Goal: Navigation & Orientation: Find specific page/section

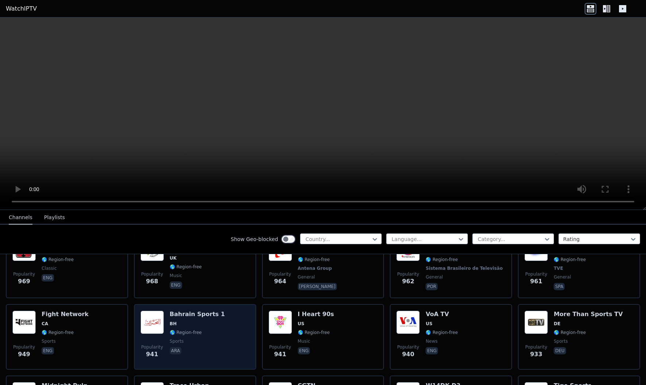
scroll to position [1168, 0]
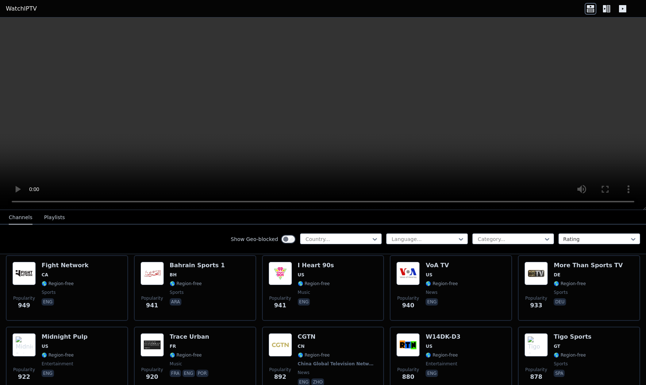
click at [46, 217] on button "Playlists" at bounding box center [54, 218] width 21 height 14
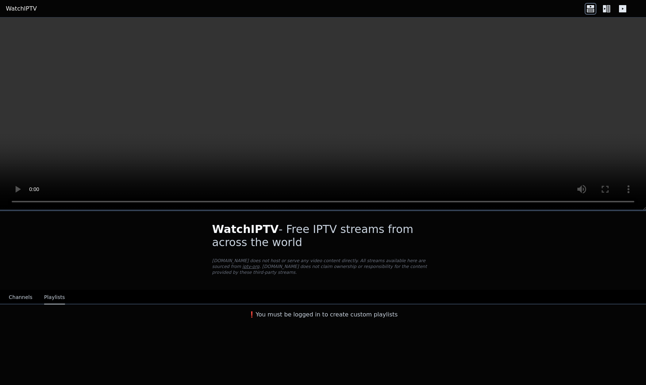
click at [25, 291] on button "Channels" at bounding box center [21, 298] width 24 height 14
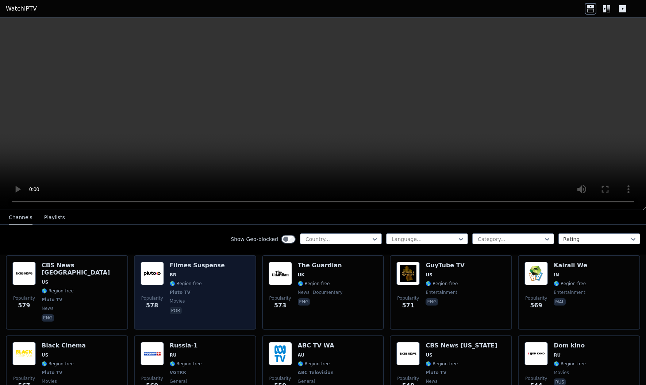
scroll to position [2214, 0]
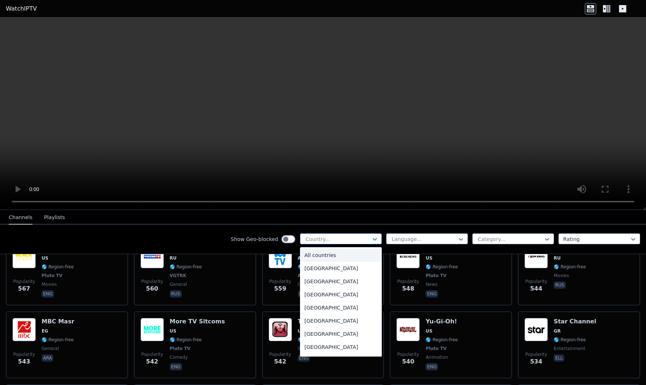
click at [324, 239] on div at bounding box center [338, 239] width 66 height 7
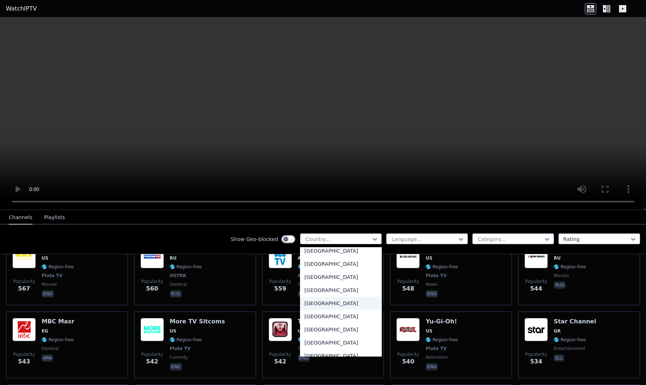
click at [325, 303] on div "[GEOGRAPHIC_DATA]" at bounding box center [341, 303] width 82 height 13
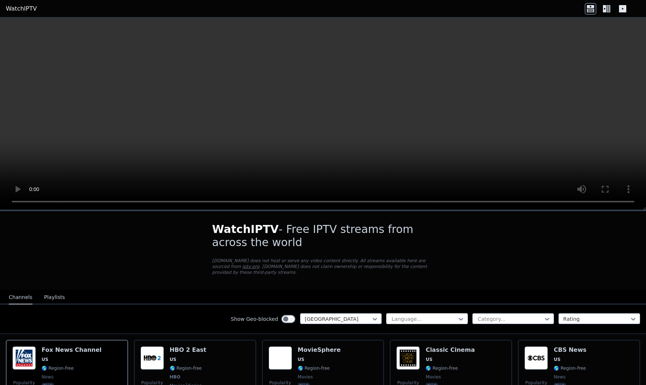
click at [440, 316] on div at bounding box center [424, 319] width 66 height 7
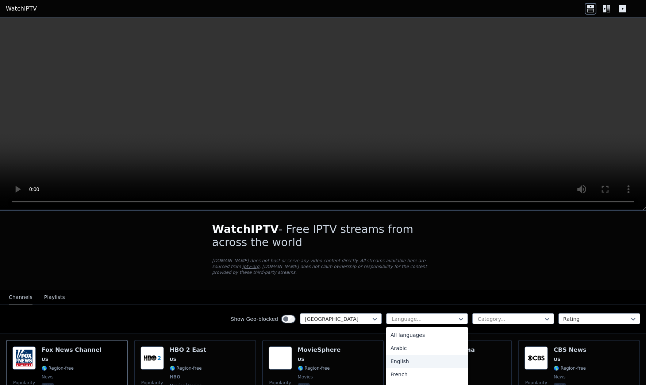
click at [412, 355] on div "English" at bounding box center [427, 361] width 82 height 13
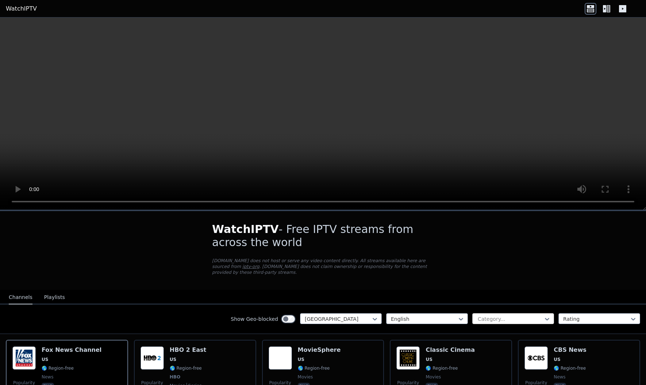
click at [485, 316] on div at bounding box center [510, 319] width 66 height 7
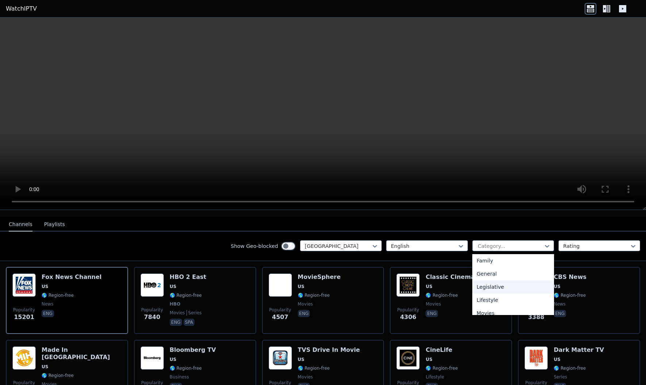
scroll to position [195, 0]
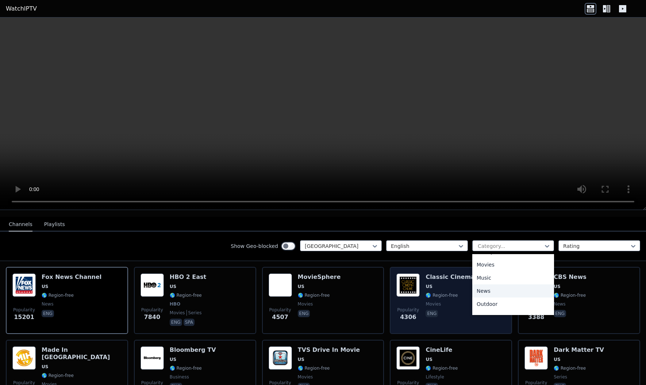
click at [492, 285] on div "News" at bounding box center [513, 291] width 82 height 13
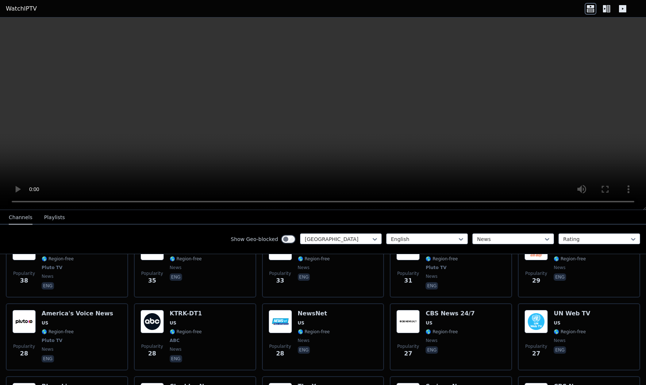
scroll to position [827, 0]
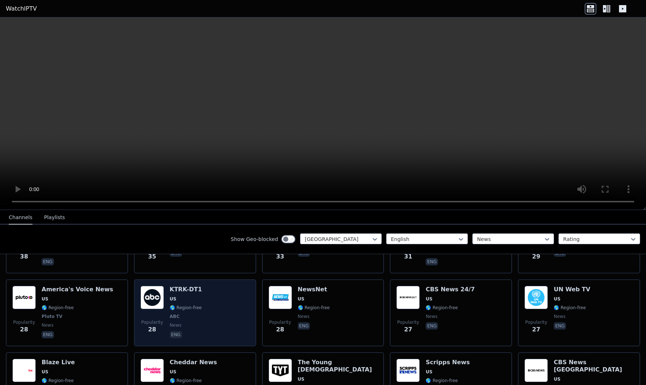
drag, startPoint x: 226, startPoint y: 290, endPoint x: 223, endPoint y: 284, distance: 6.2
